Goal: Navigation & Orientation: Find specific page/section

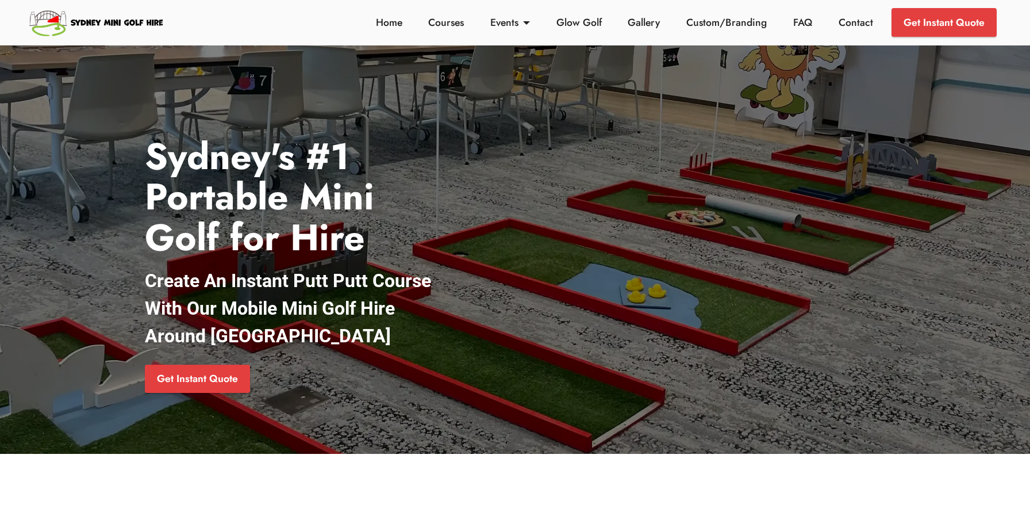
click at [55, 25] on img at bounding box center [97, 22] width 139 height 33
click at [457, 22] on link "Courses" at bounding box center [446, 22] width 42 height 15
